Goal: Communication & Community: Answer question/provide support

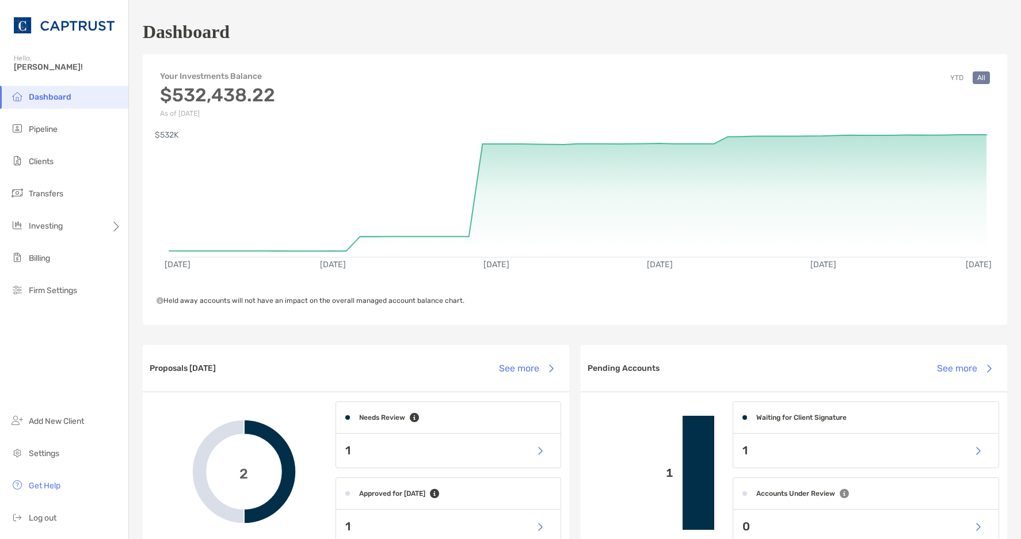
click at [44, 133] on span "Pipeline" at bounding box center [43, 129] width 29 height 10
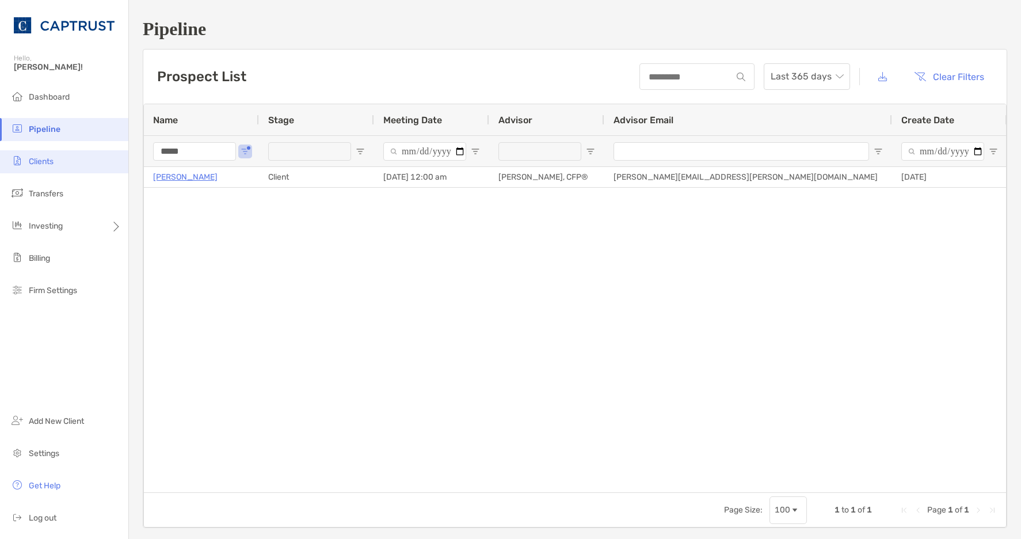
drag, startPoint x: 200, startPoint y: 150, endPoint x: 85, endPoint y: 150, distance: 115.7
click at [85, 150] on div "Pipeline Hello, [PERSON_NAME]! Dashboard Pipeline Clients Transfers Investing B…" at bounding box center [510, 269] width 1021 height 539
type input "*****"
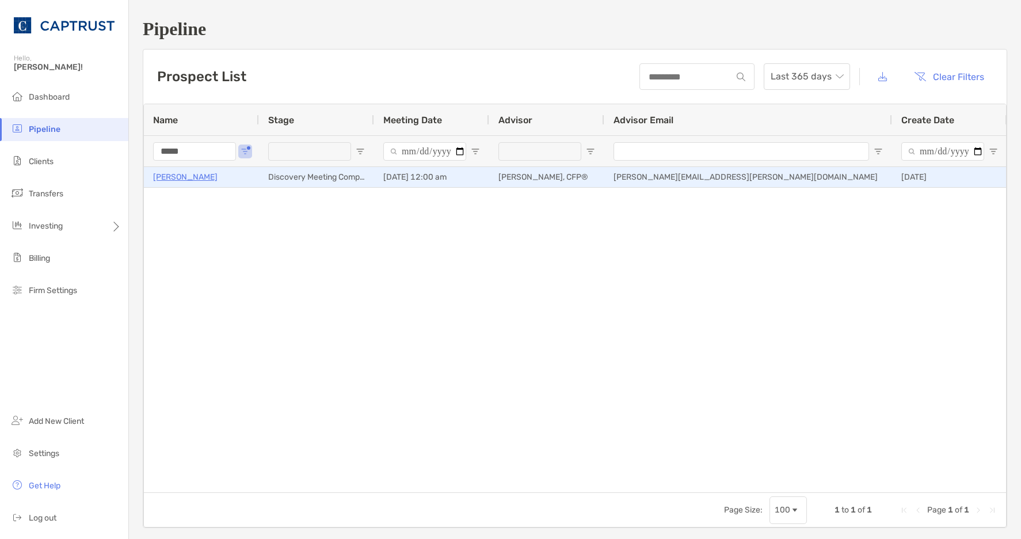
click at [165, 178] on p "[PERSON_NAME]" at bounding box center [185, 177] width 64 height 14
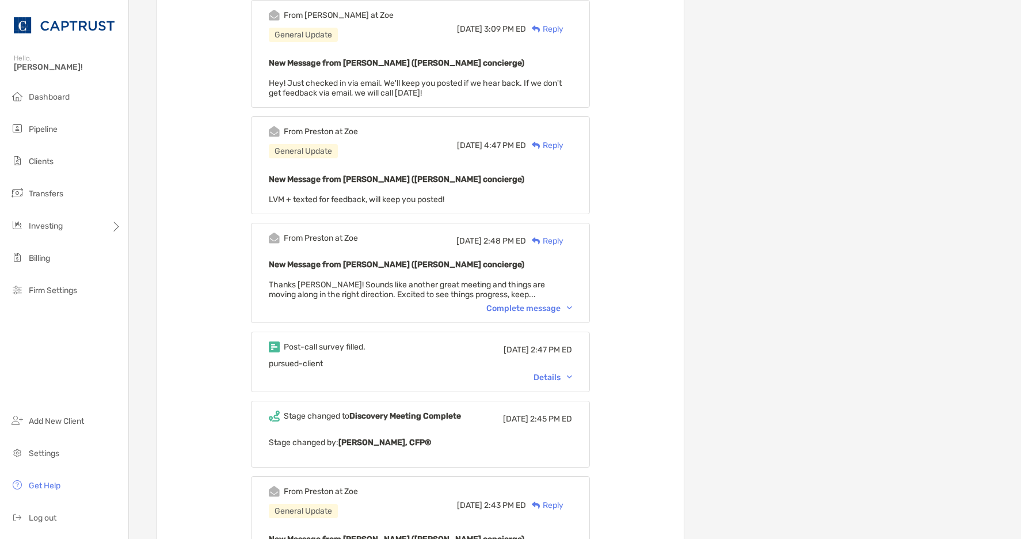
scroll to position [921, 0]
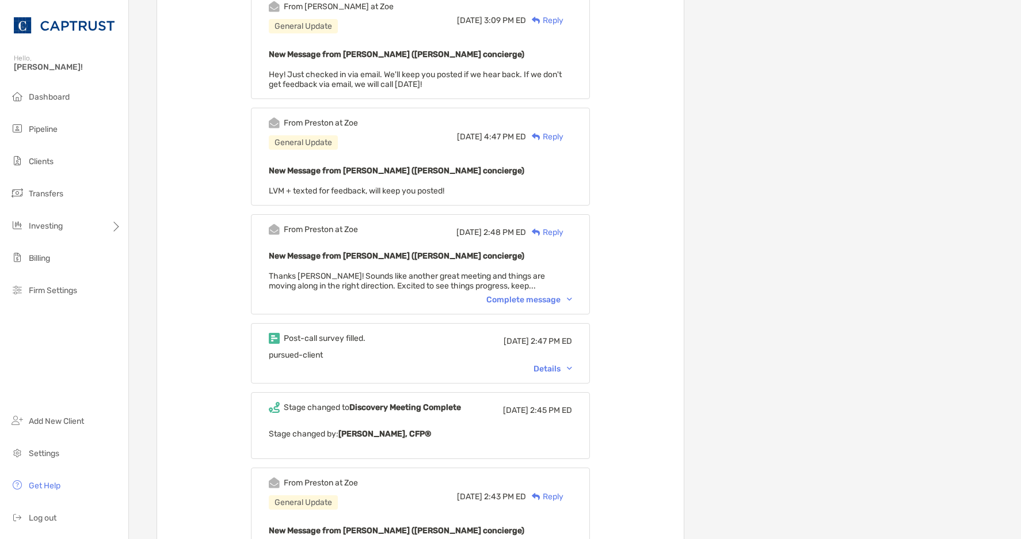
click at [572, 364] on div "Details" at bounding box center [552, 369] width 39 height 10
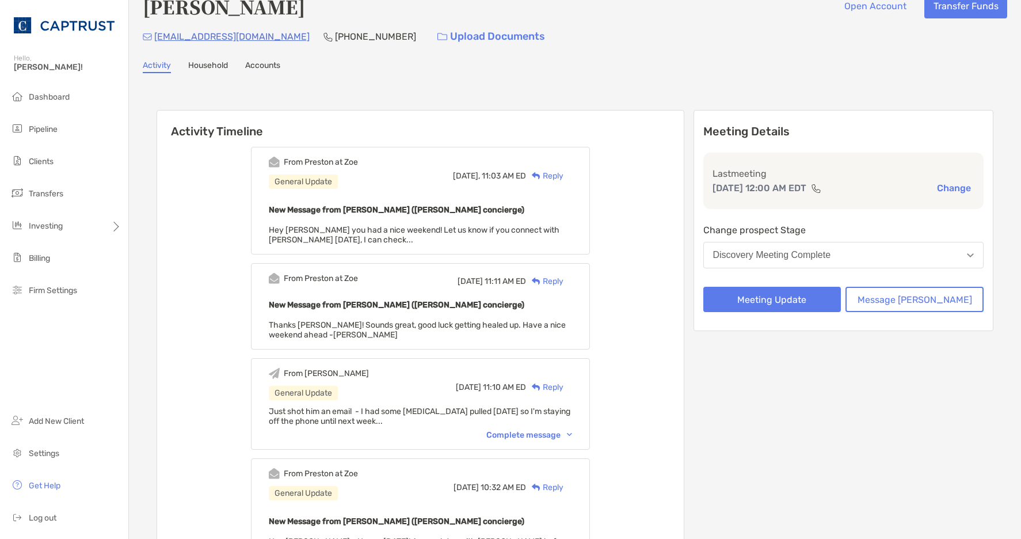
scroll to position [0, 0]
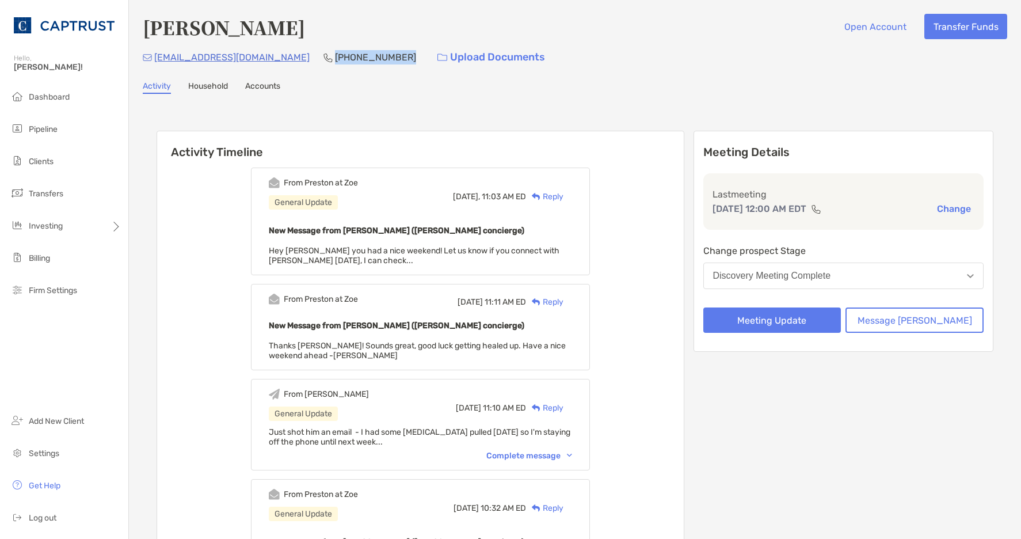
drag, startPoint x: 338, startPoint y: 55, endPoint x: 271, endPoint y: 62, distance: 67.1
click at [323, 62] on div "(530) 514-8758" at bounding box center [369, 57] width 93 height 25
copy p "(530) 514-8758"
click at [572, 199] on div "Today, 11:03 AM ED Reply" at bounding box center [512, 196] width 119 height 12
click at [563, 201] on div "Reply" at bounding box center [544, 196] width 37 height 12
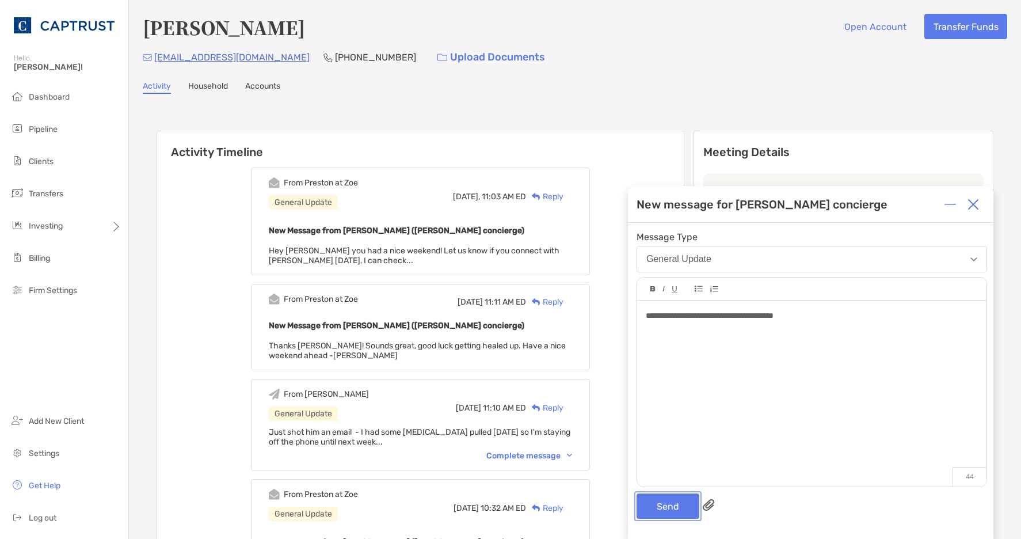
drag, startPoint x: 667, startPoint y: 508, endPoint x: 552, endPoint y: 398, distance: 159.1
click at [668, 508] on button "Send" at bounding box center [667, 505] width 63 height 25
